Goal: Information Seeking & Learning: Learn about a topic

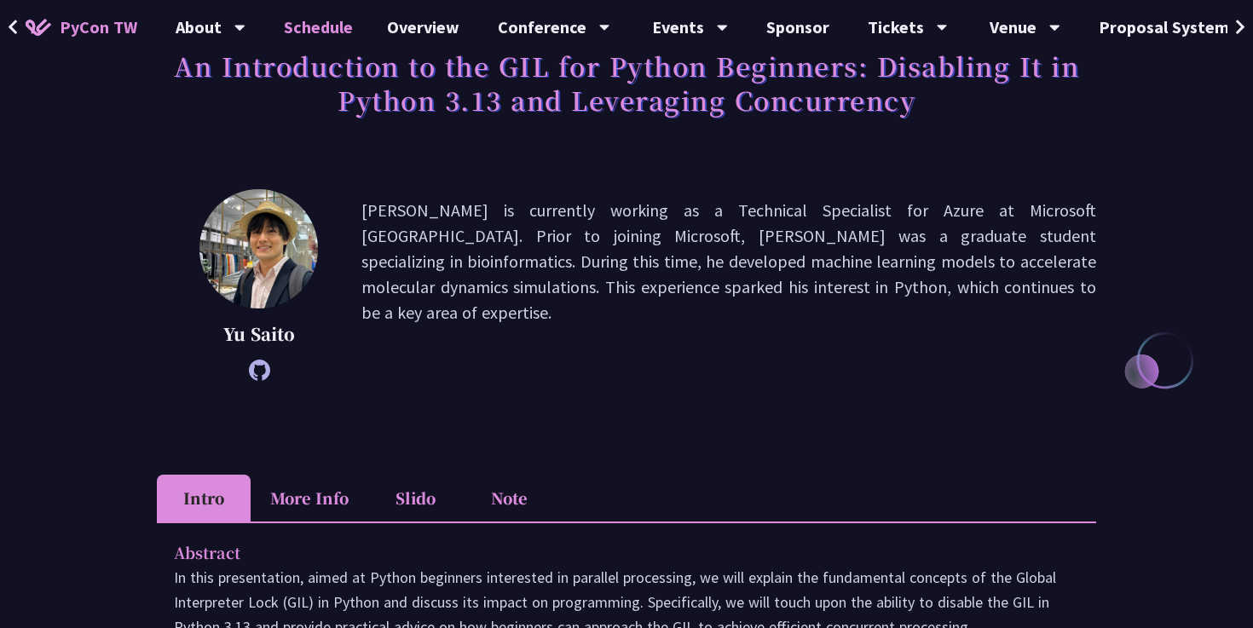
click at [328, 24] on link "Schedule" at bounding box center [318, 27] width 103 height 55
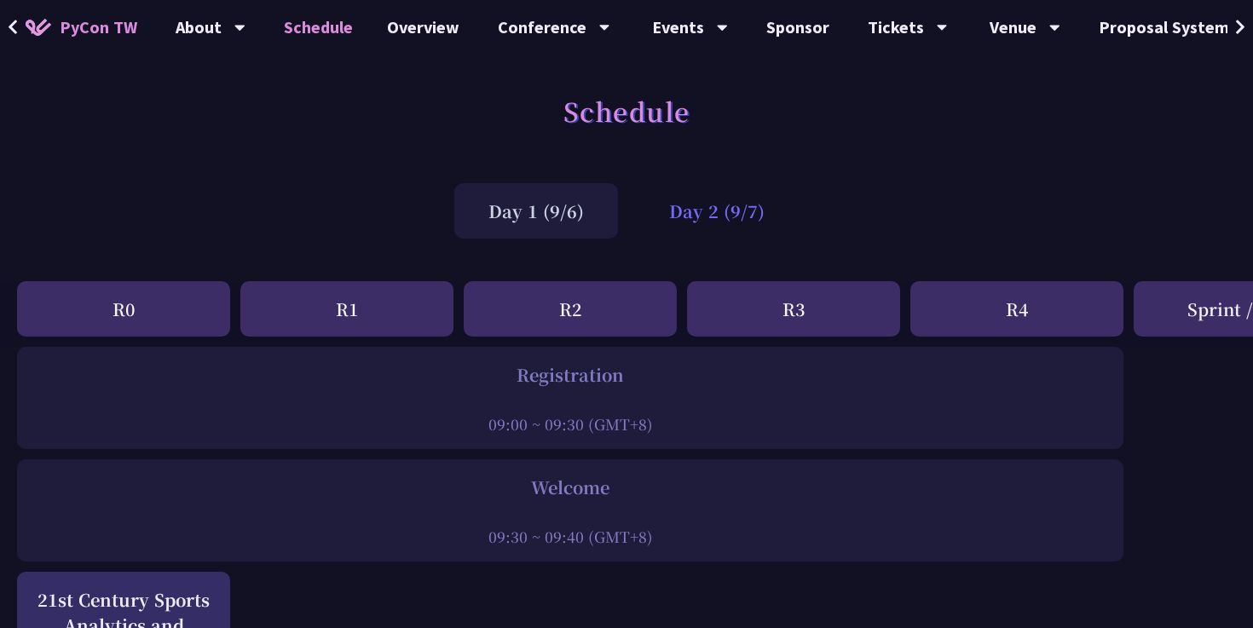
click at [703, 227] on div "Day 2 (9/7)" at bounding box center [717, 210] width 164 height 55
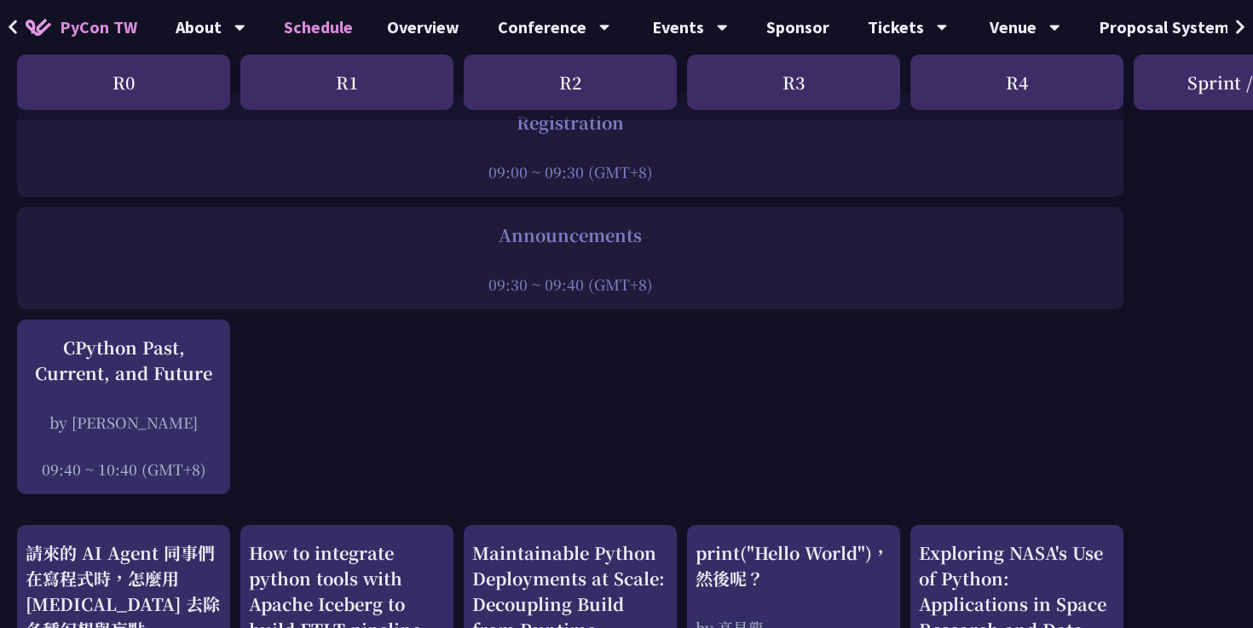
scroll to position [261, 0]
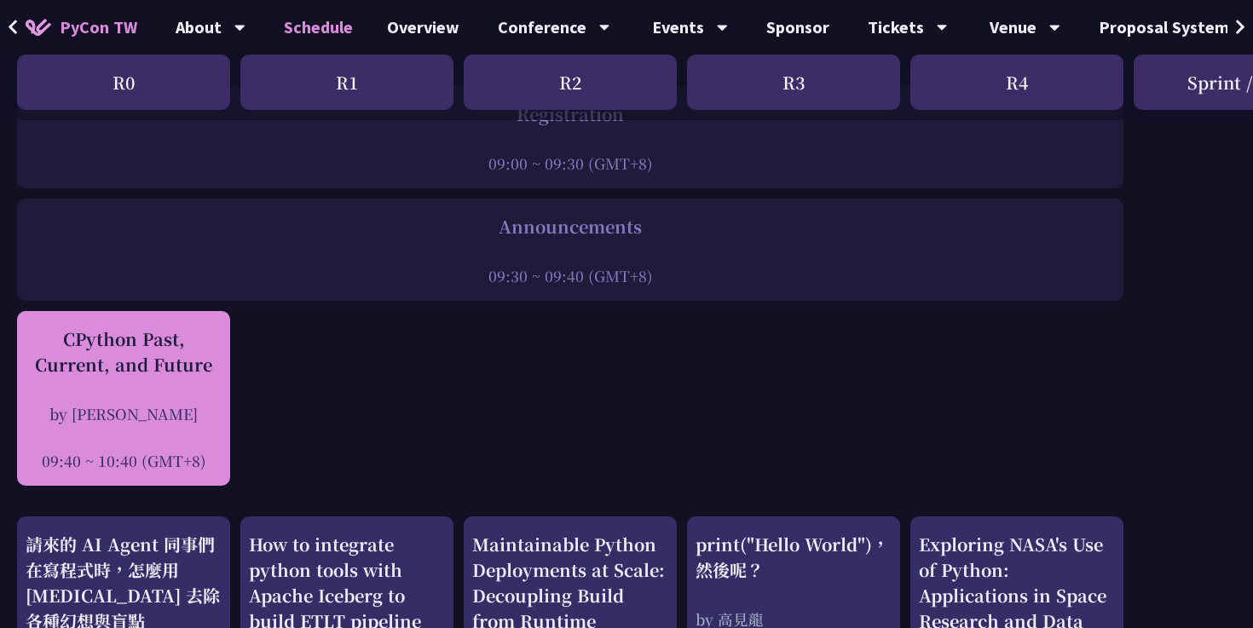
click at [195, 370] on div "CPython Past, Current, and Future" at bounding box center [124, 351] width 196 height 51
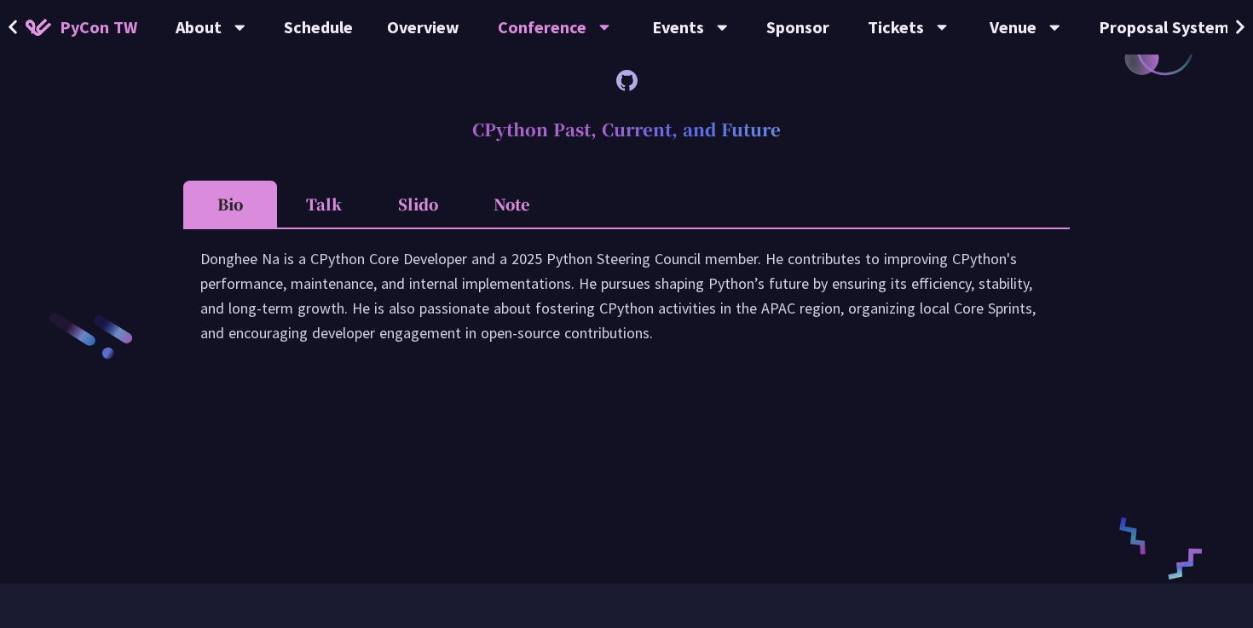
scroll to position [2457, 0]
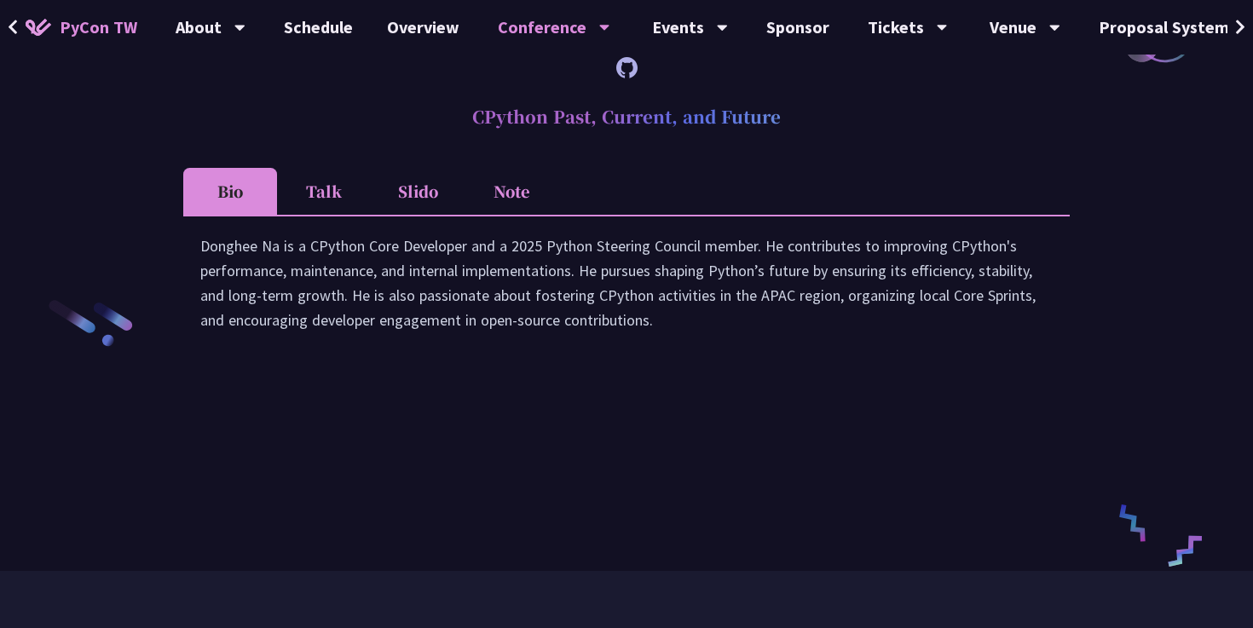
click at [320, 215] on li "Talk" at bounding box center [324, 191] width 94 height 47
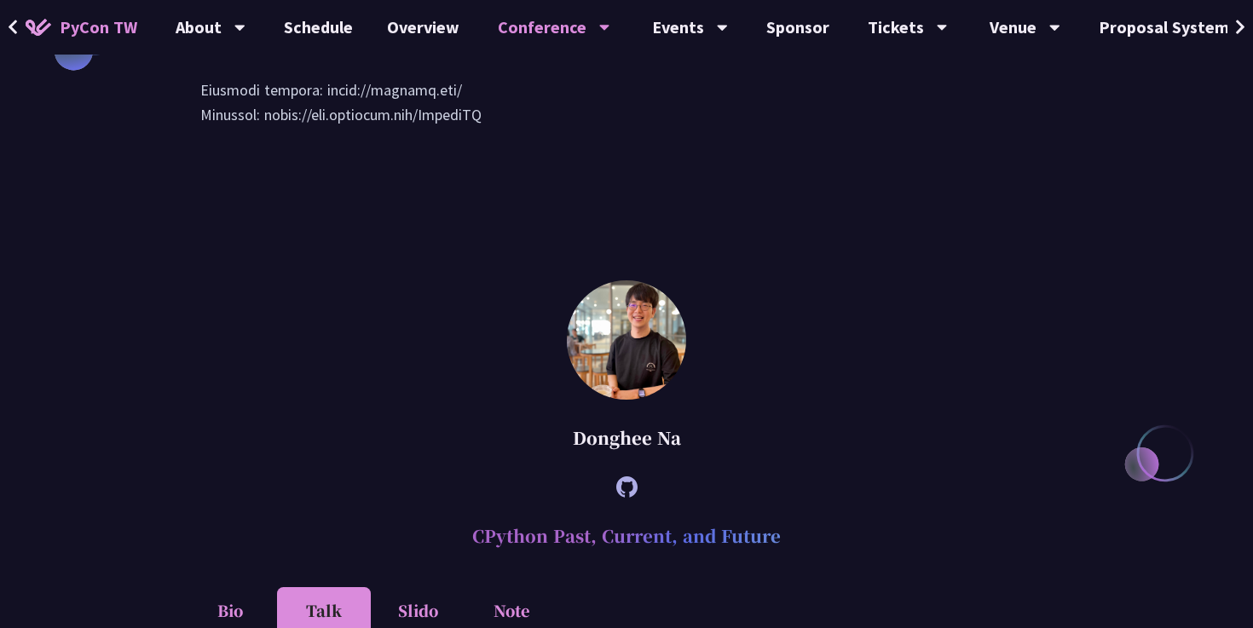
scroll to position [1900, 0]
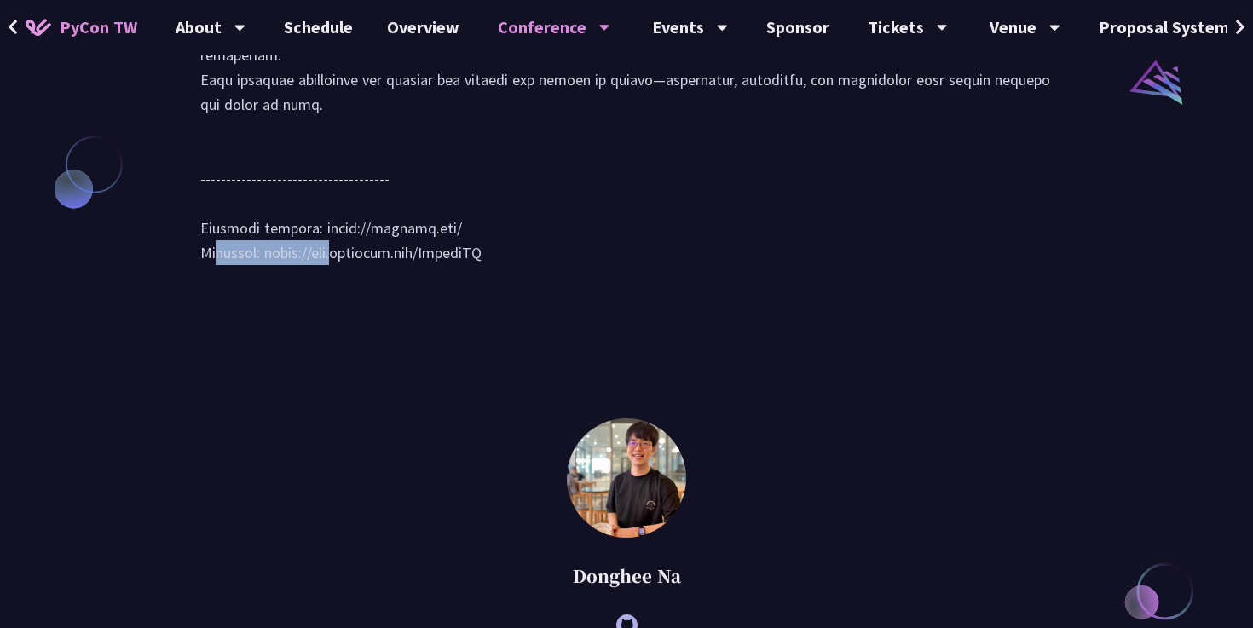
drag, startPoint x: 442, startPoint y: 253, endPoint x: 320, endPoint y: 257, distance: 122.8
click at [320, 257] on div at bounding box center [626, 39] width 852 height 487
copy div "[URL][DOMAIN_NAME]"
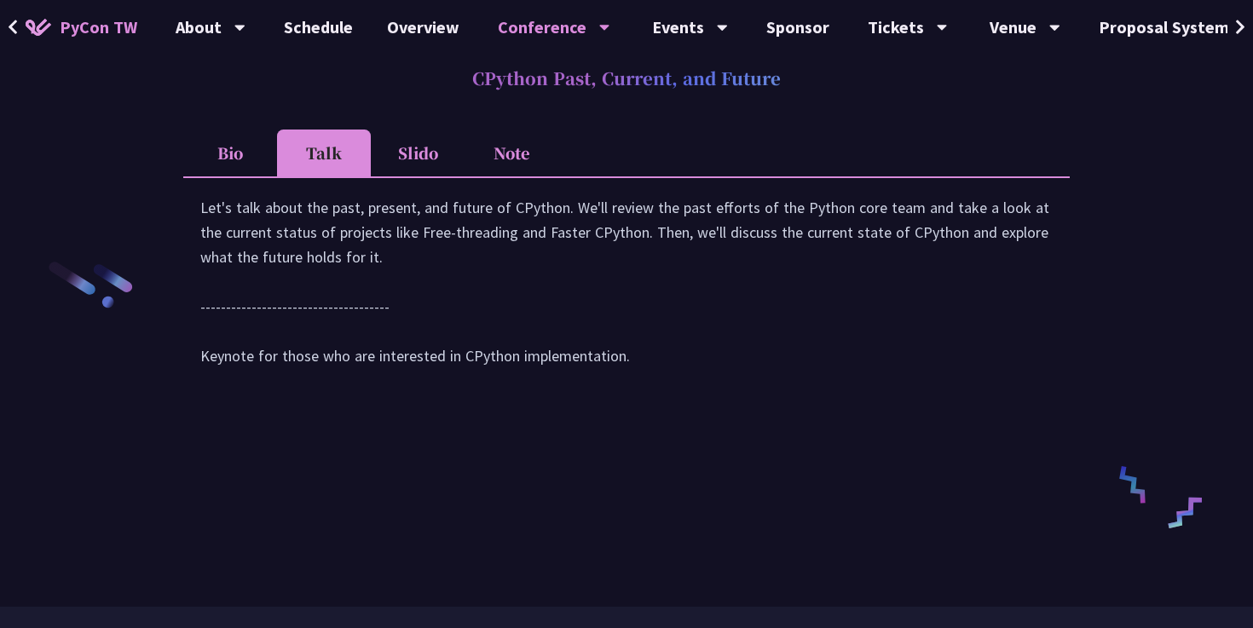
scroll to position [2520, 0]
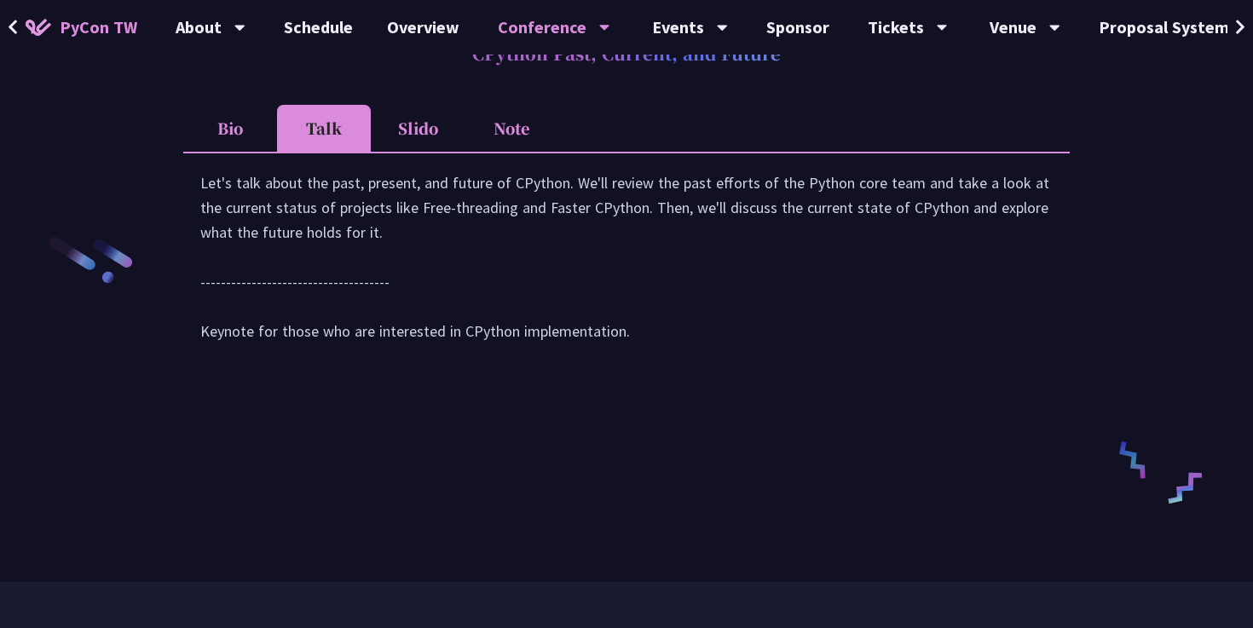
click at [430, 152] on li "Slido" at bounding box center [418, 128] width 94 height 47
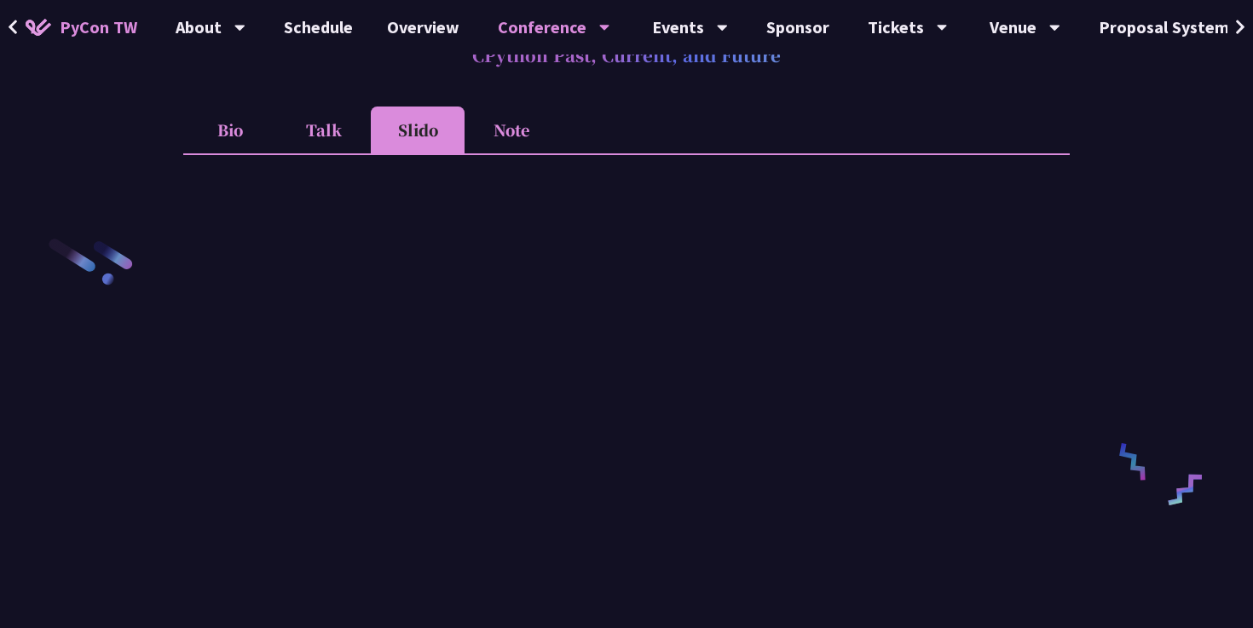
scroll to position [2507, 0]
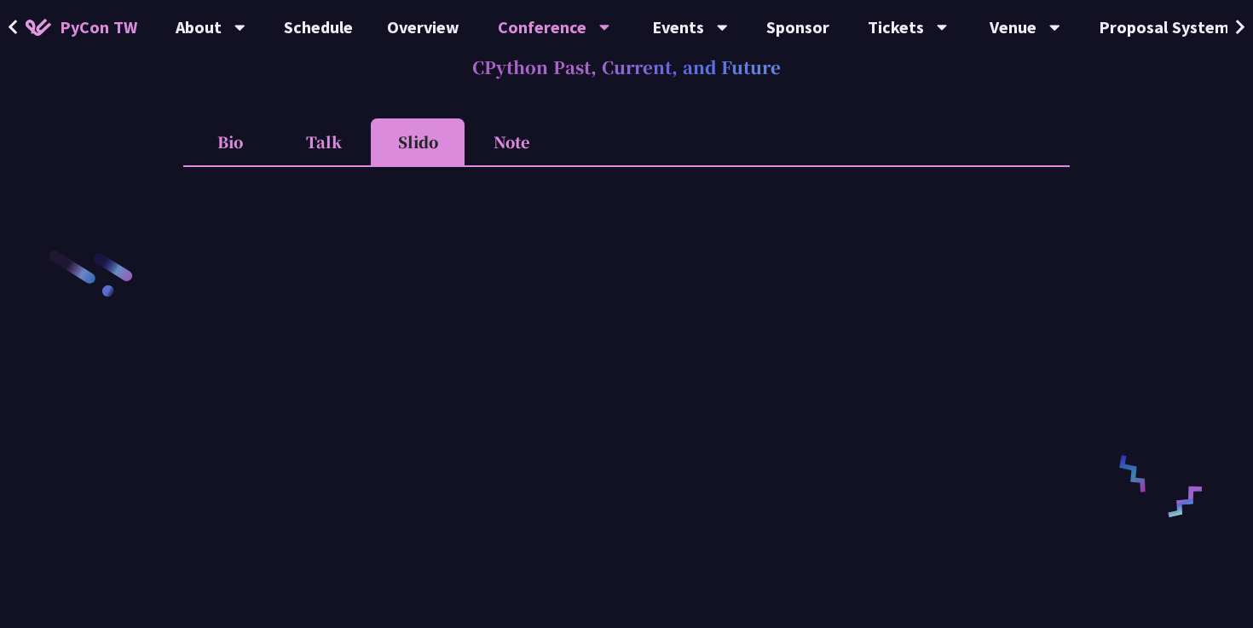
click at [507, 153] on li "Note" at bounding box center [511, 141] width 94 height 47
